Goal: Task Accomplishment & Management: Use online tool/utility

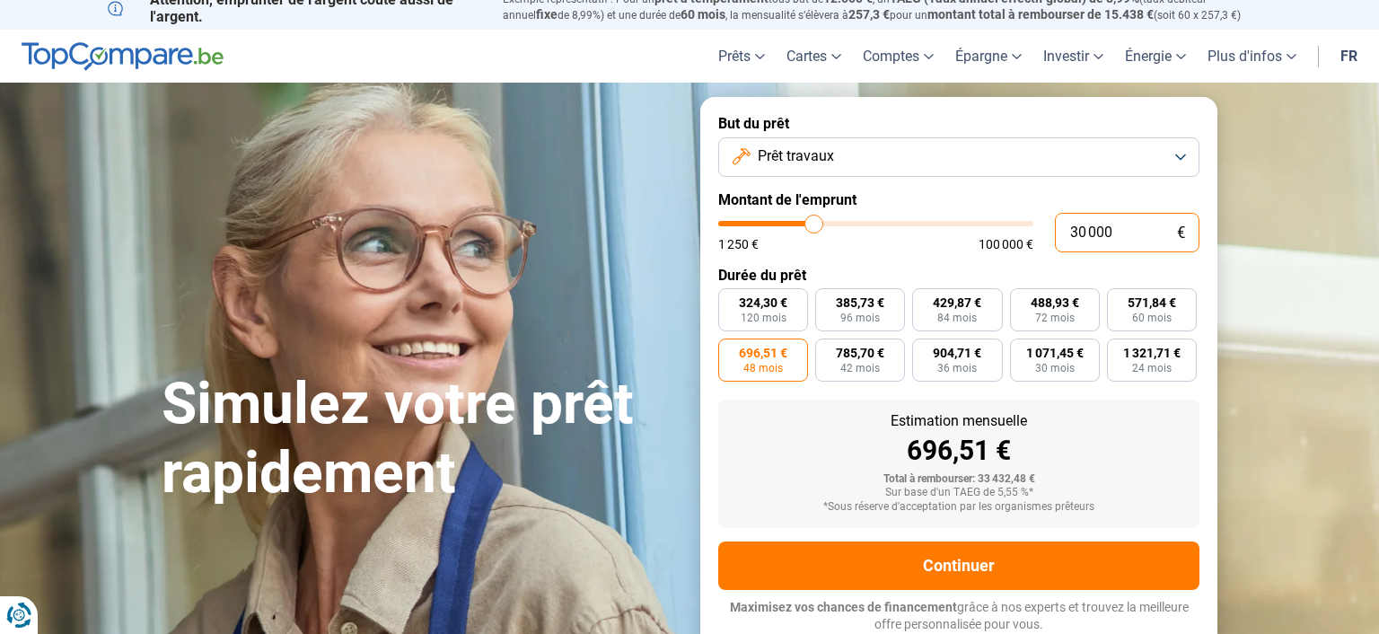
click at [1081, 232] on input "30 000" at bounding box center [1127, 233] width 145 height 40
type input "0"
type input "1250"
type input "2"
type input "1250"
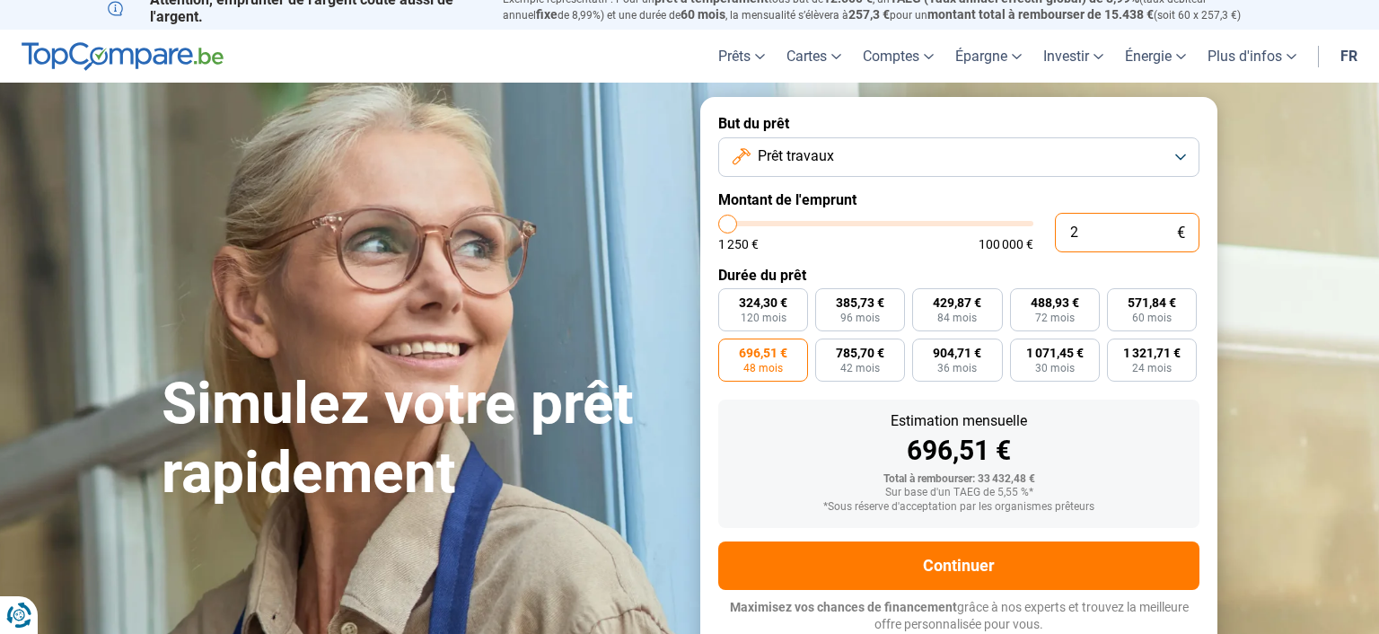
type input "1 250"
type input "1250"
radio input "true"
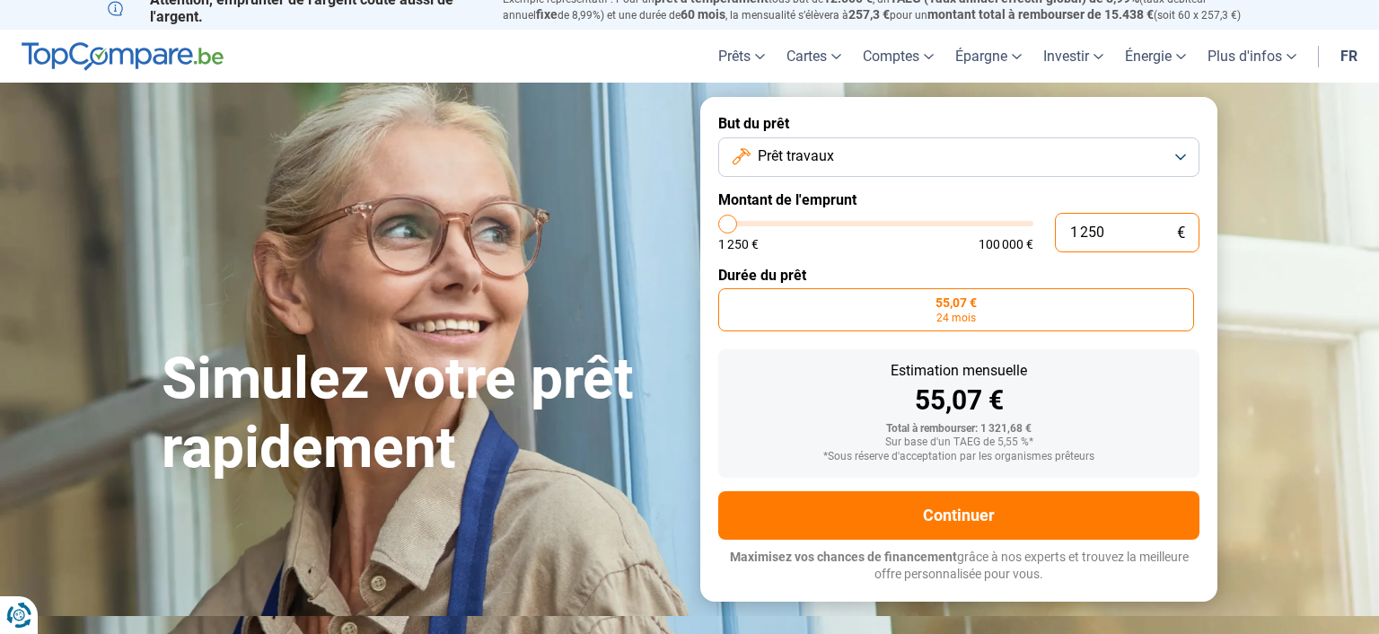
type input "12 500"
type input "12500"
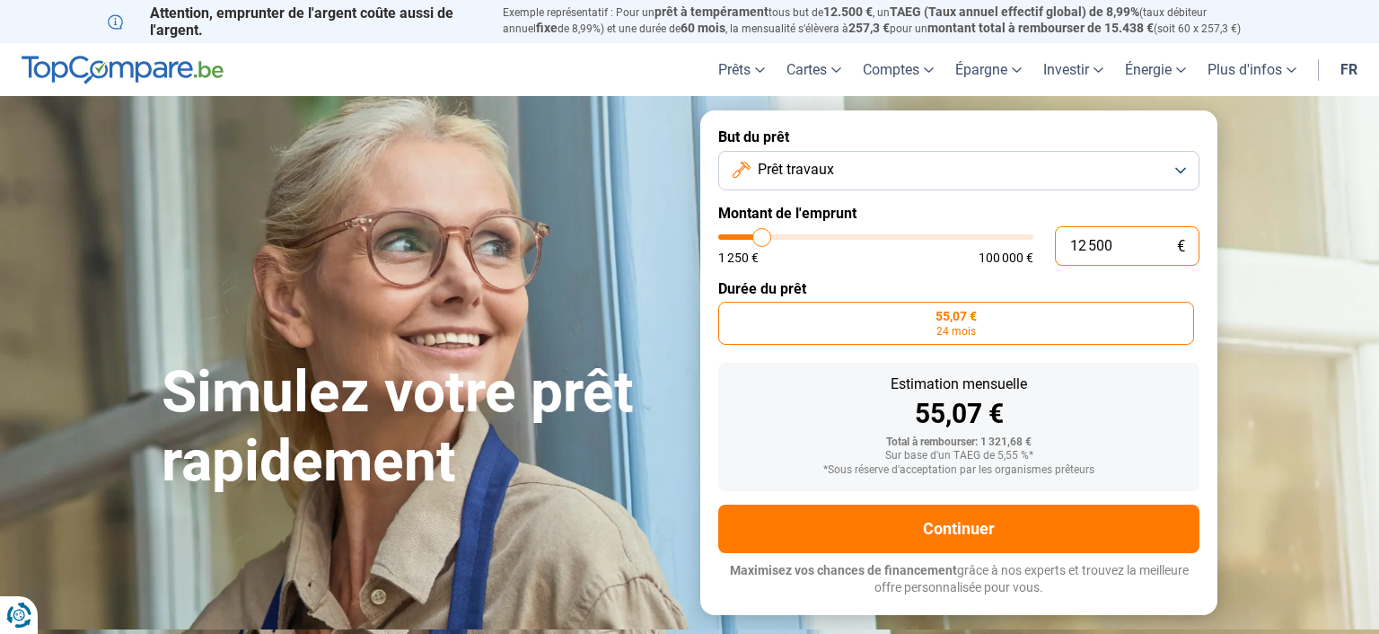
type input "125 000"
type input "100000"
type input "12 500"
type input "12500"
type input "1 250"
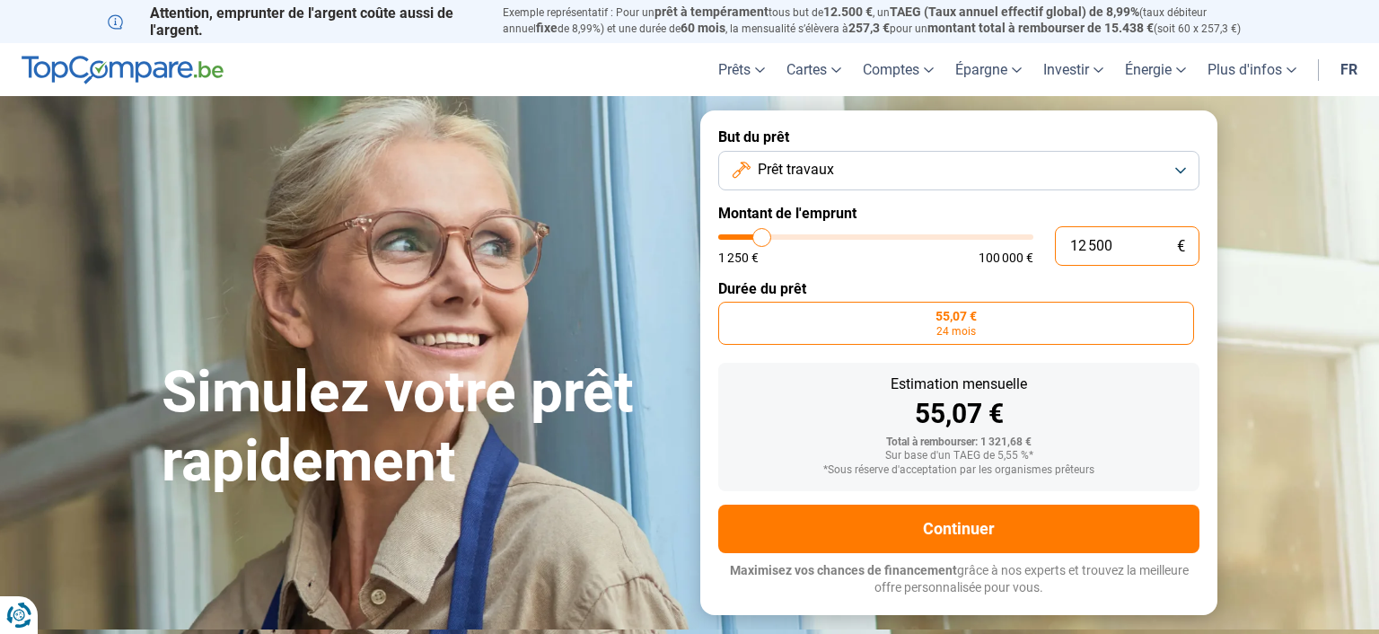
type input "1250"
type input "125"
type input "1250"
type input "12"
type input "1250"
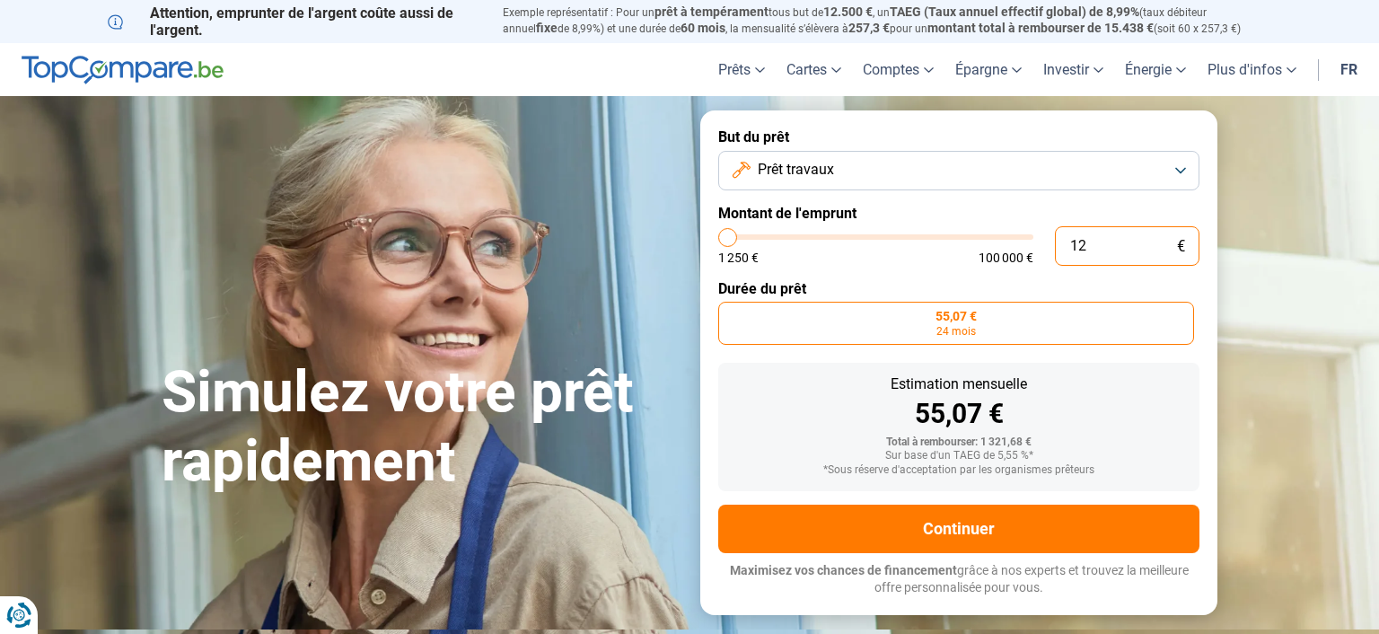
type input "1"
type input "1250"
type input "0"
type input "1250"
type input "2"
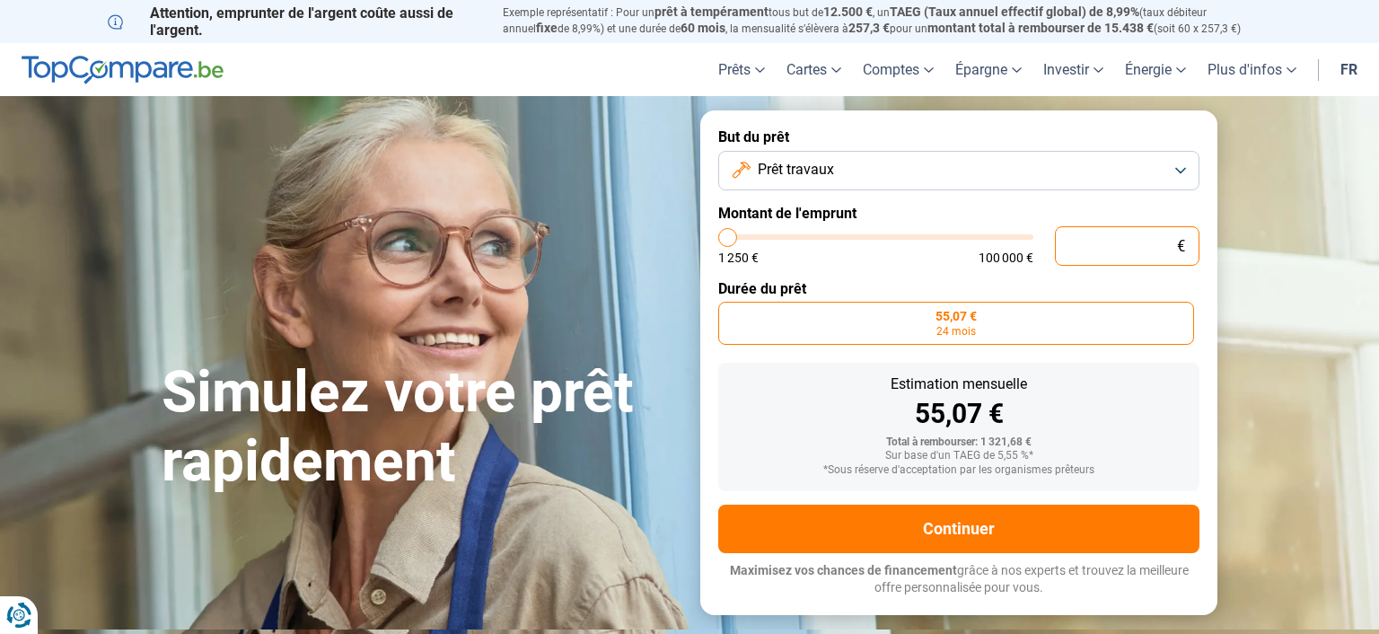
type input "1250"
type input "20"
type input "1250"
type input "200"
type input "1250"
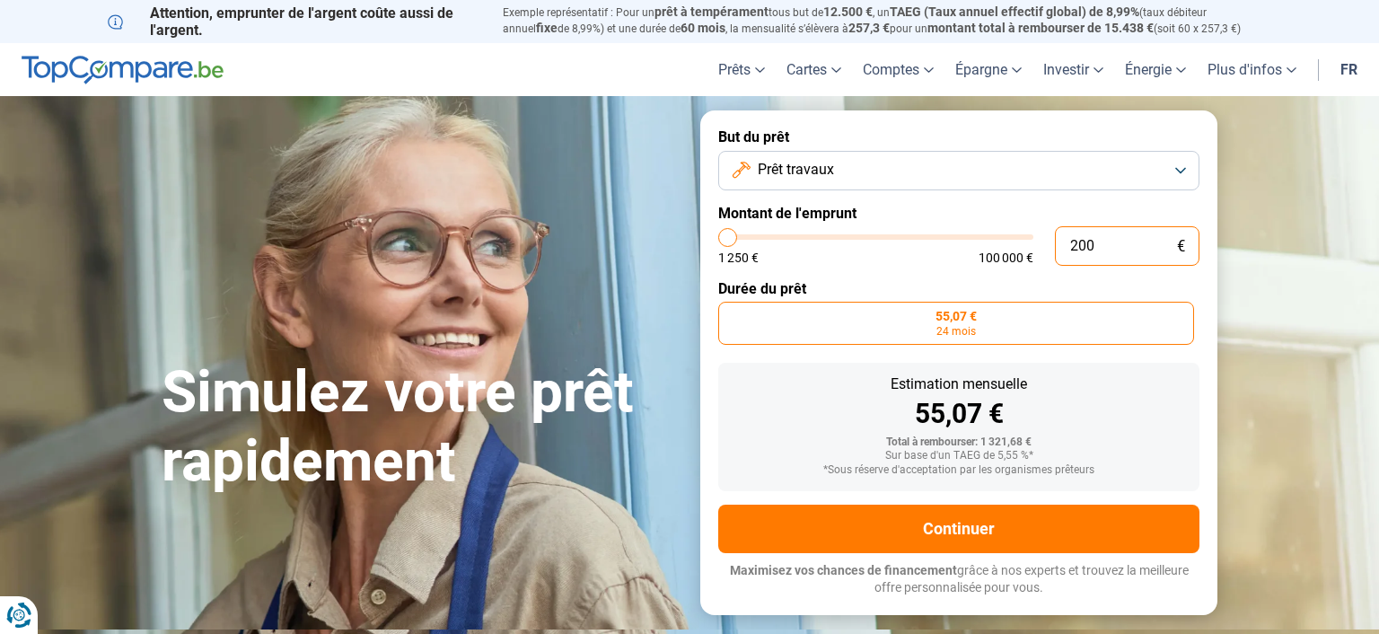
type input "2 000"
type input "2000"
type input "20 000"
type input "20000"
type input "20 000"
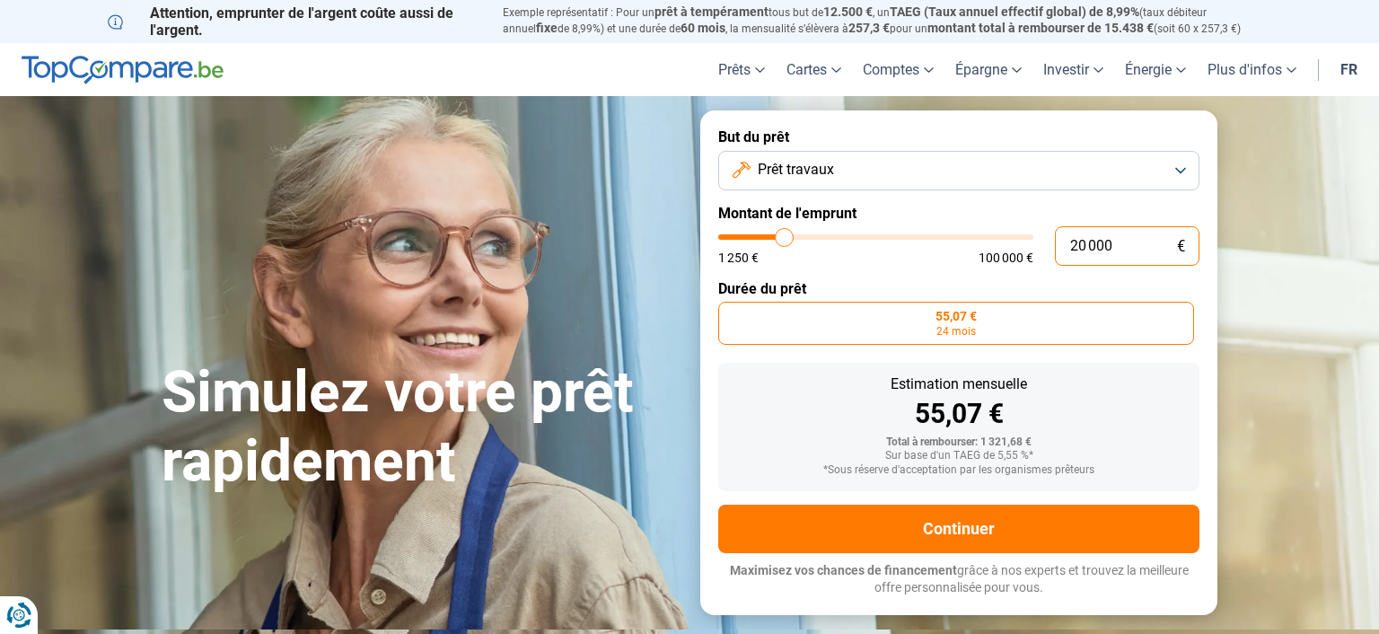
radio input "false"
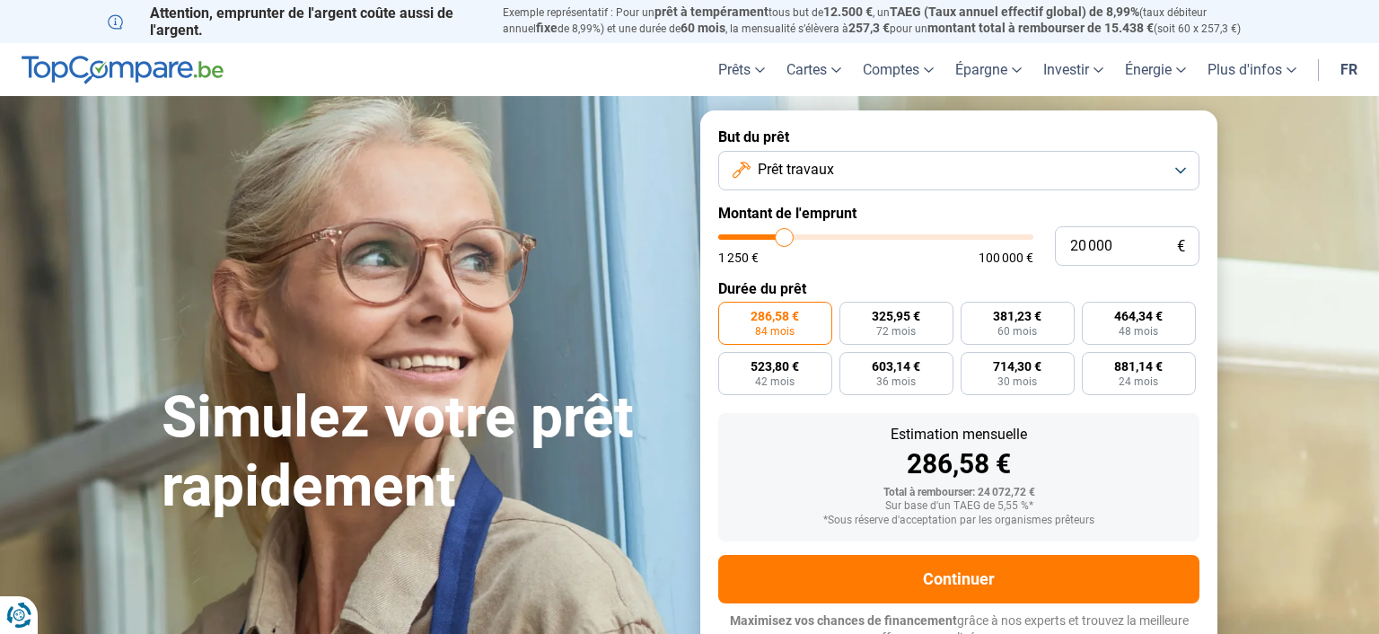
click at [925, 278] on form "But du prêt Prêt travaux Montant de l'emprunt 20 000 € 1 250 € 100 000 € Durée …" at bounding box center [958, 387] width 517 height 554
